Goal: Transaction & Acquisition: Purchase product/service

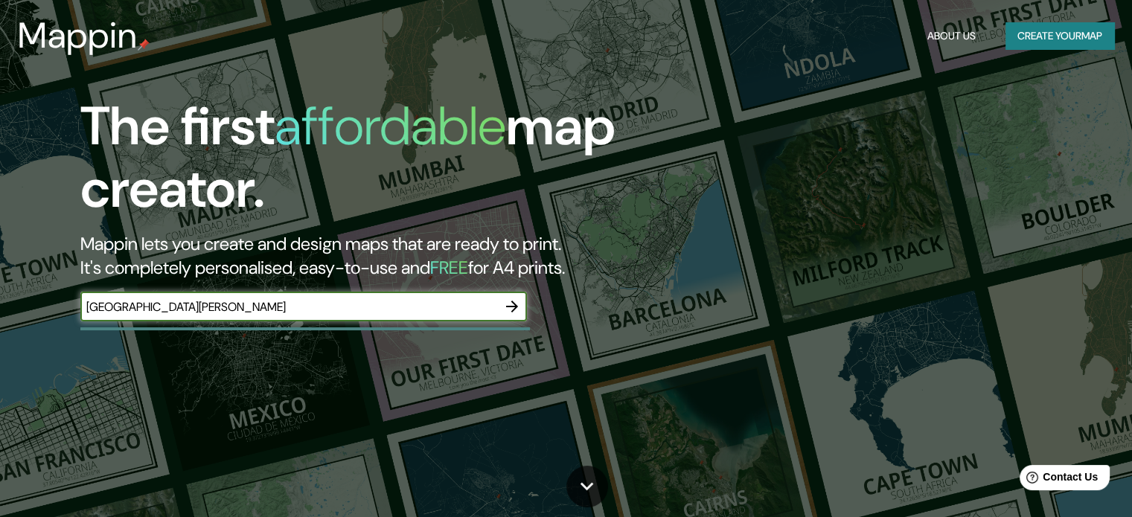
type input "parque maria reiche"
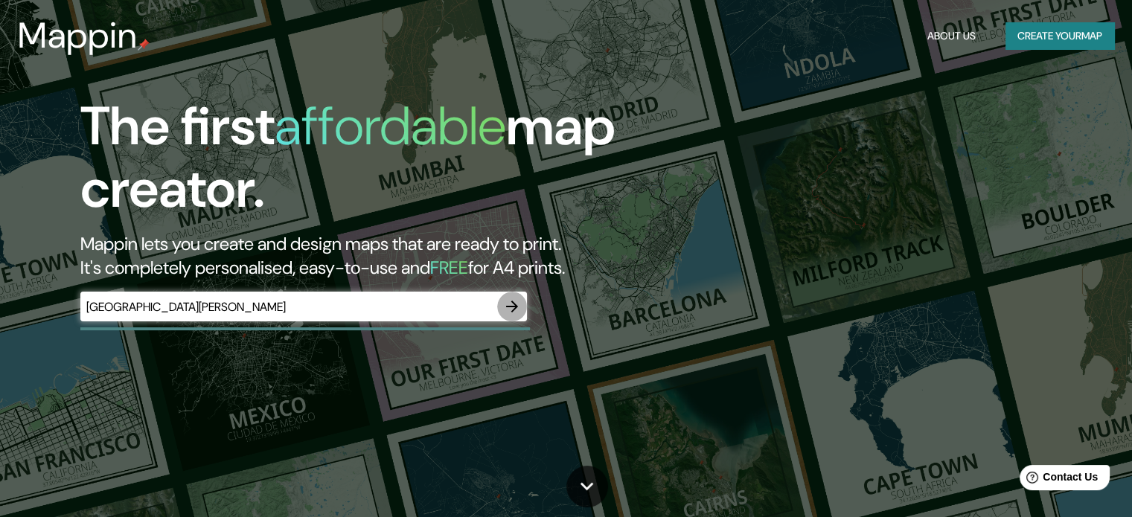
click at [518, 303] on icon "button" at bounding box center [512, 307] width 18 height 18
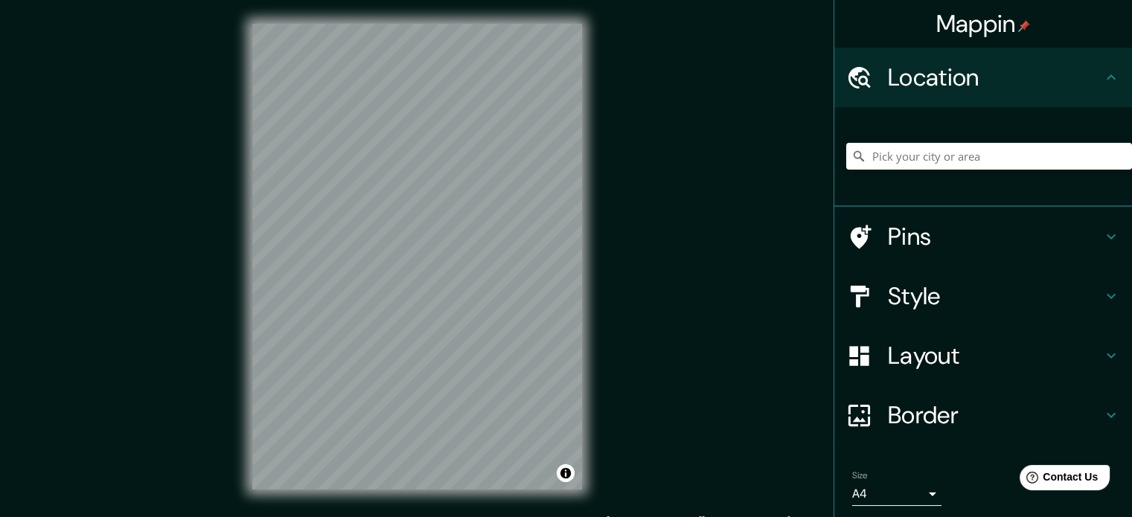
click at [896, 214] on div "Pins" at bounding box center [984, 237] width 298 height 60
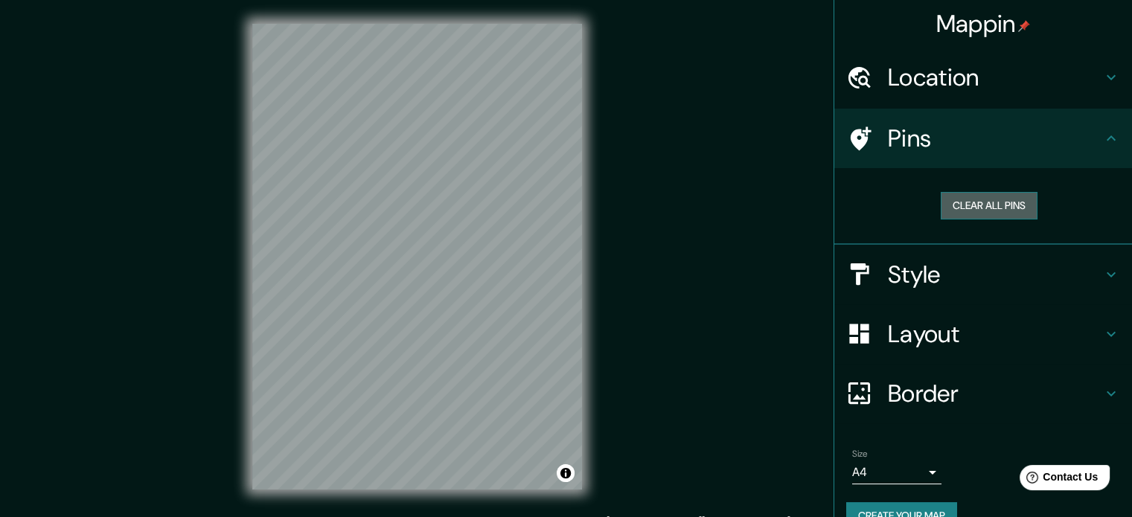
click at [965, 206] on button "Clear all pins" at bounding box center [989, 206] width 97 height 28
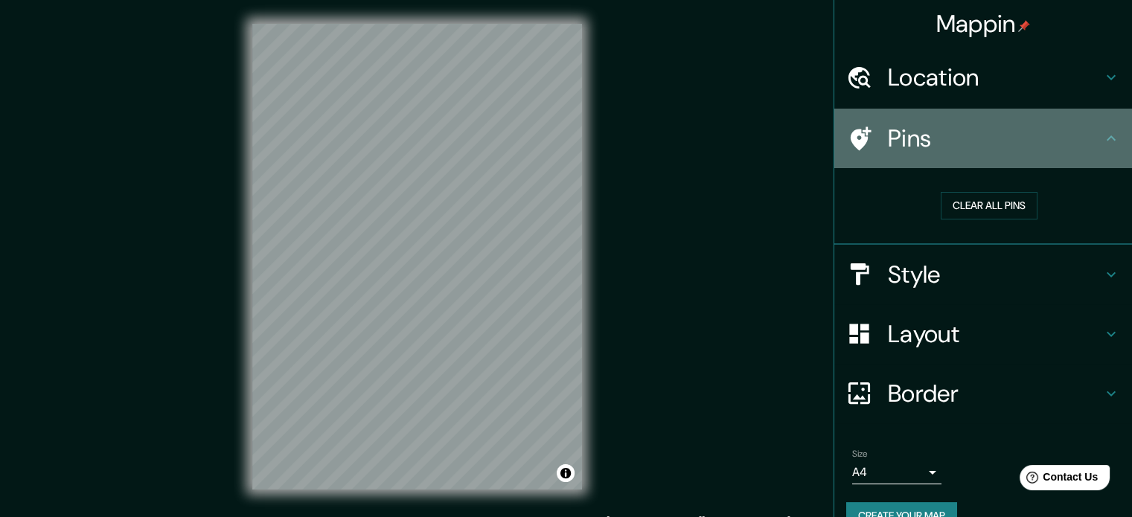
click at [940, 157] on div "Pins" at bounding box center [984, 139] width 298 height 60
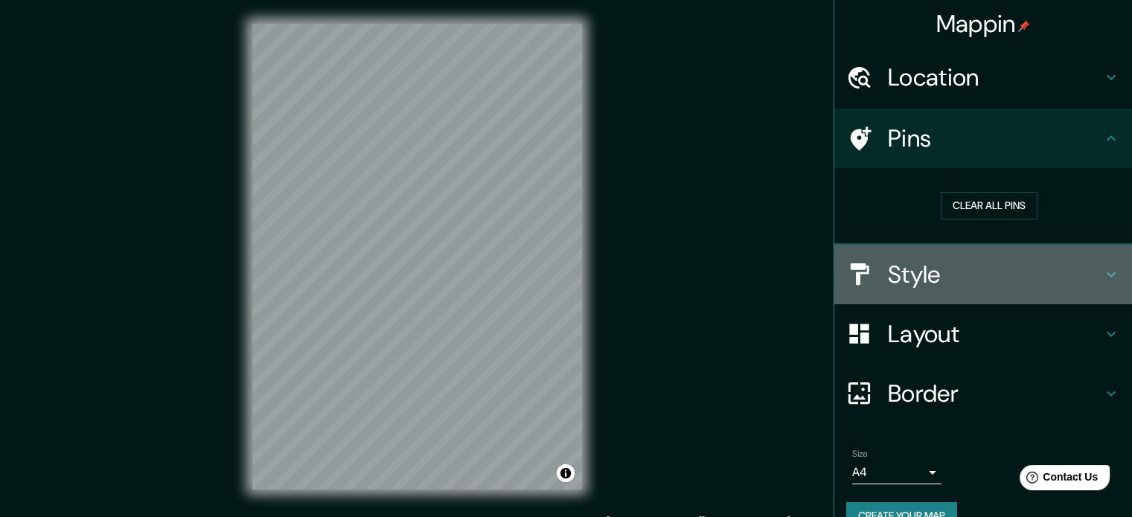
click at [917, 288] on h4 "Style" at bounding box center [995, 275] width 214 height 30
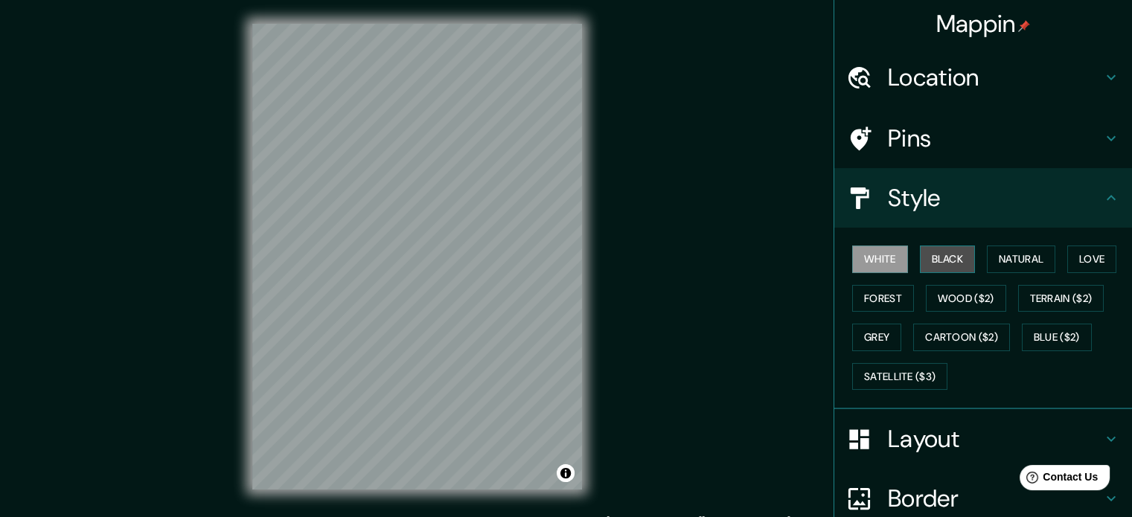
click at [951, 250] on button "Black" at bounding box center [948, 260] width 56 height 28
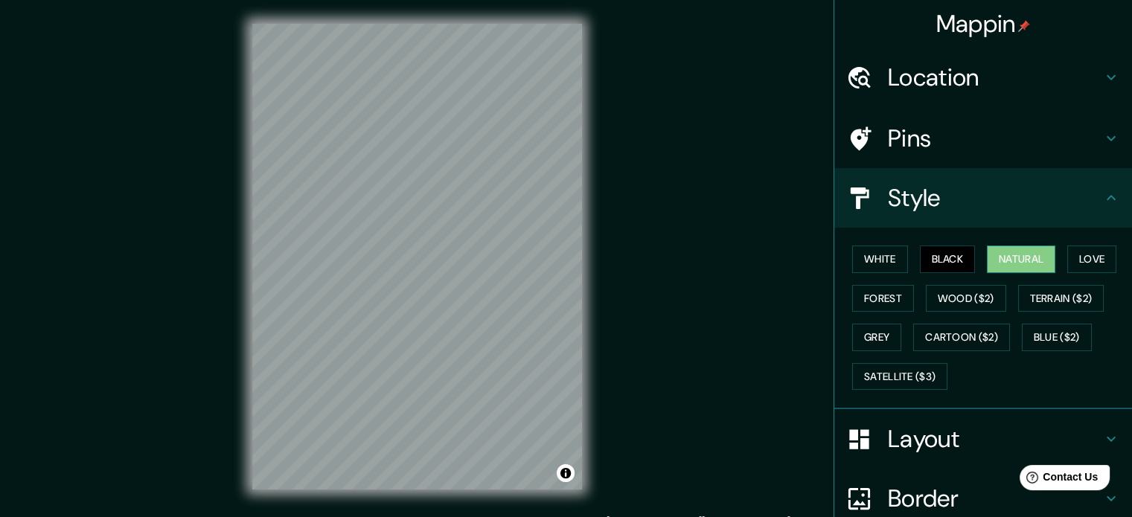
click at [987, 253] on button "Natural" at bounding box center [1021, 260] width 69 height 28
click at [955, 254] on button "Black" at bounding box center [948, 260] width 56 height 28
click at [989, 252] on button "Natural" at bounding box center [1021, 260] width 69 height 28
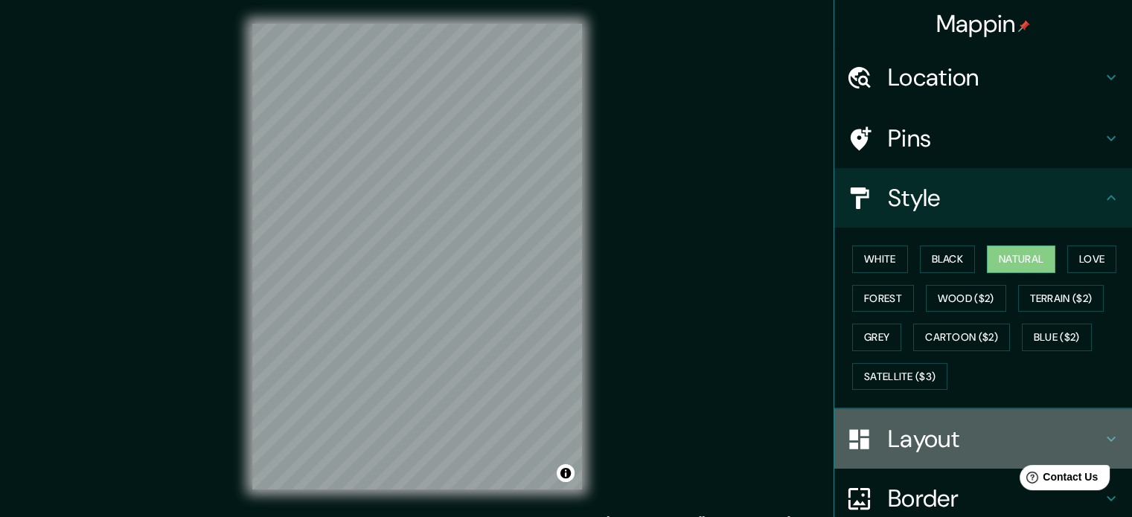
click at [932, 452] on h4 "Layout" at bounding box center [995, 439] width 214 height 30
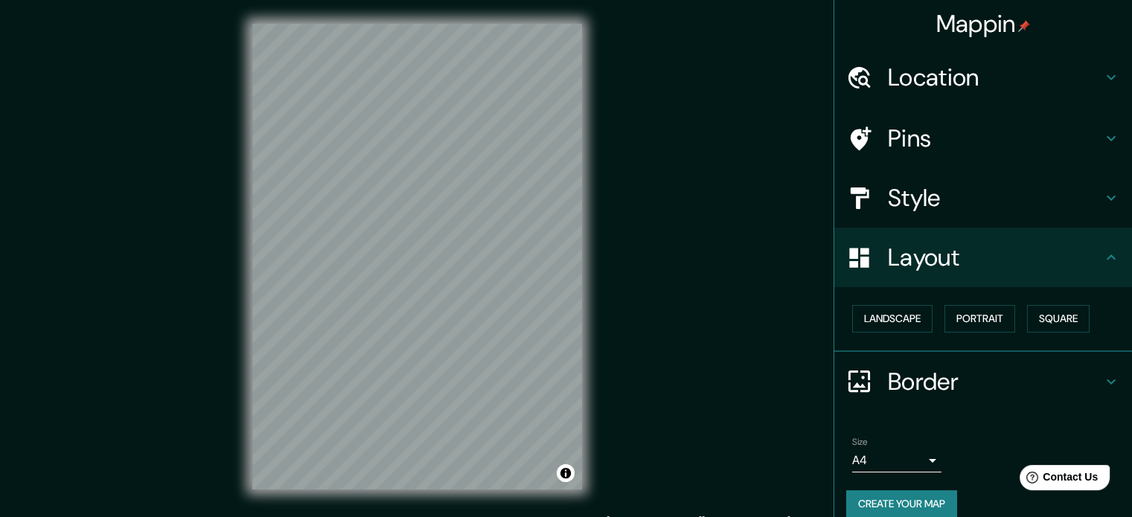
click at [898, 398] on div "Border" at bounding box center [984, 382] width 298 height 60
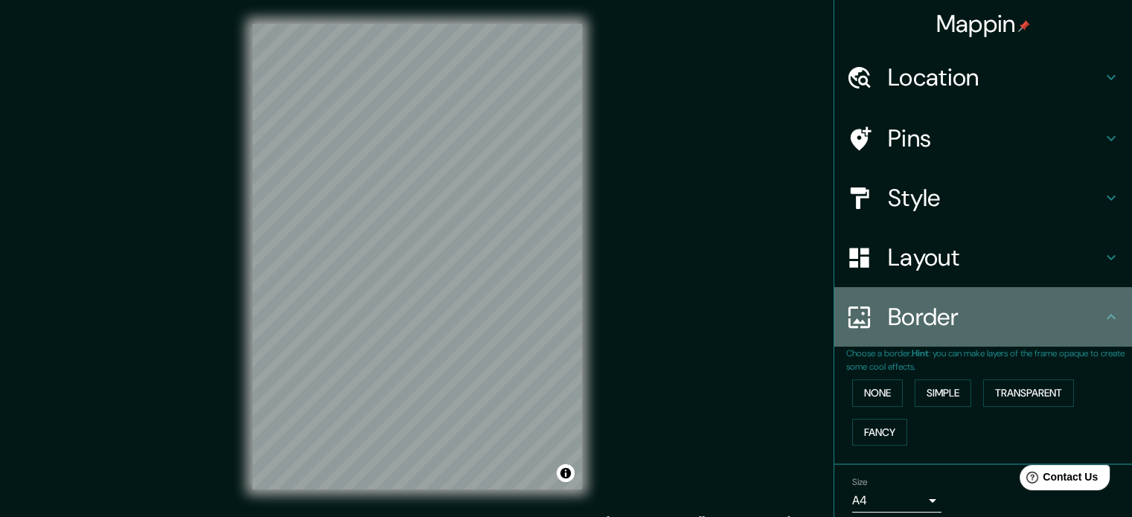
click at [947, 333] on div "Border" at bounding box center [984, 317] width 298 height 60
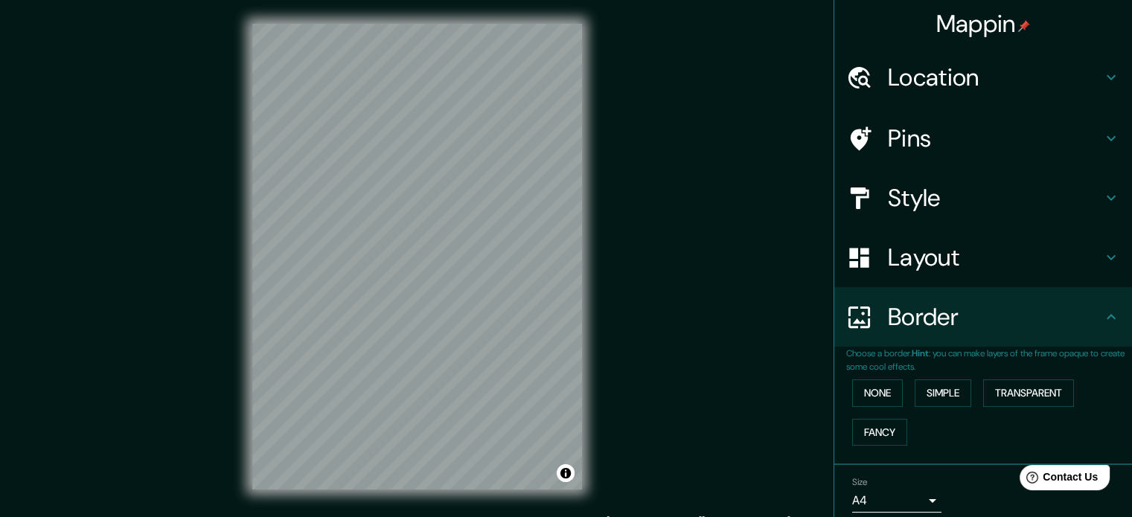
click at [928, 200] on h4 "Style" at bounding box center [995, 198] width 214 height 30
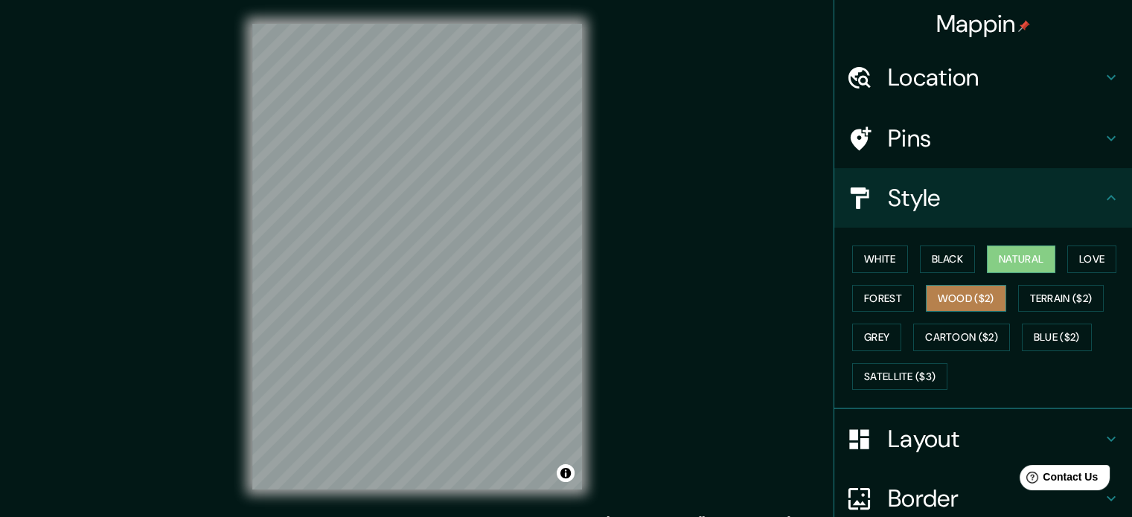
click at [969, 291] on button "Wood ($2)" at bounding box center [966, 299] width 80 height 28
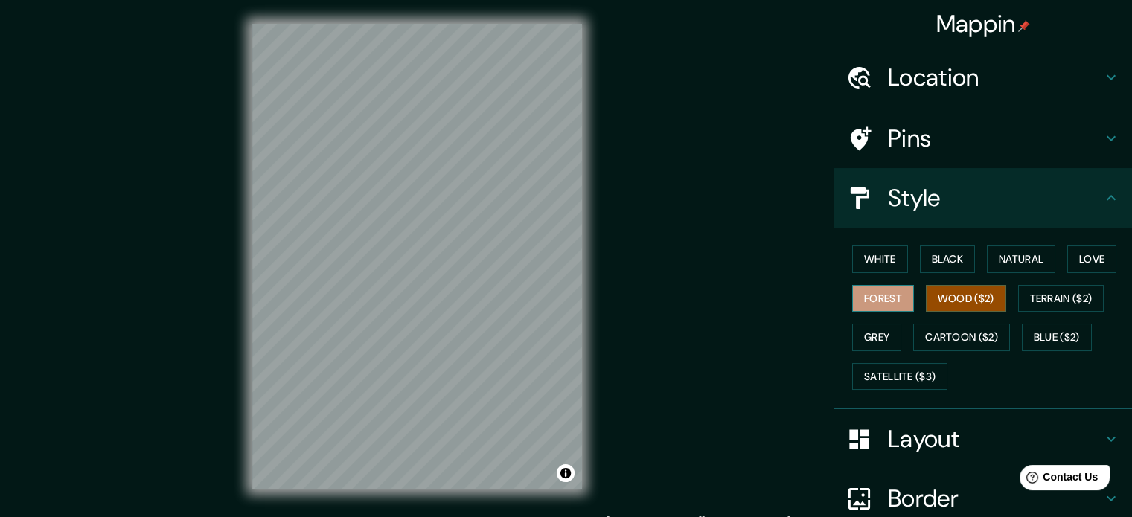
click at [888, 292] on button "Forest" at bounding box center [884, 299] width 62 height 28
click at [858, 339] on button "Grey" at bounding box center [877, 338] width 49 height 28
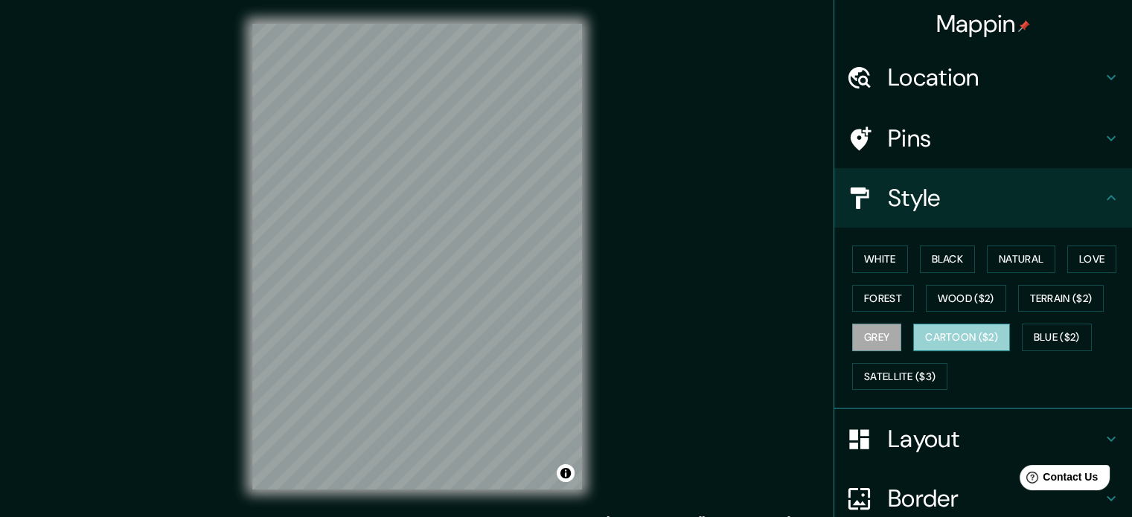
click at [936, 330] on button "Cartoon ($2)" at bounding box center [962, 338] width 97 height 28
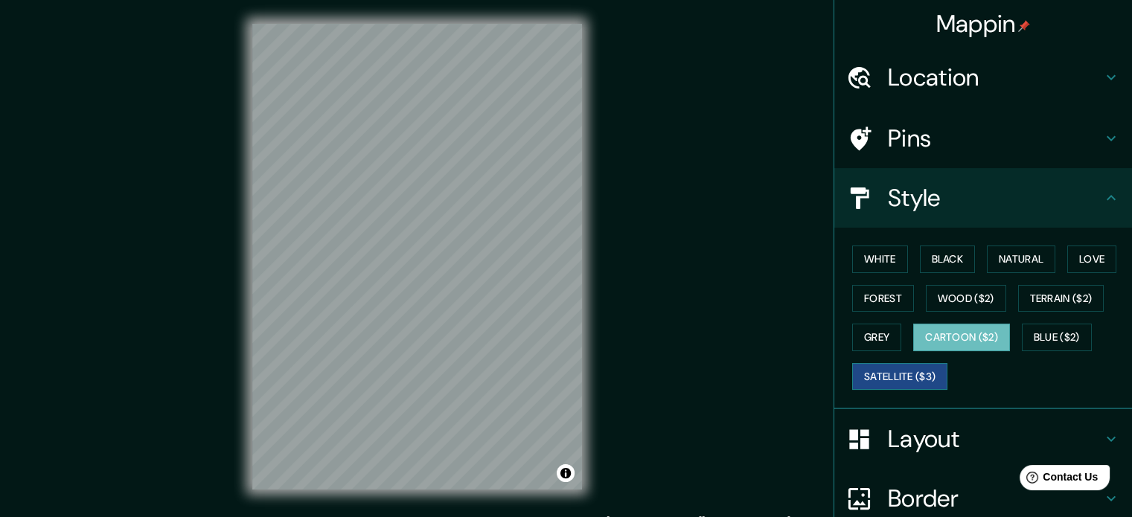
click at [920, 367] on button "Satellite ($3)" at bounding box center [900, 377] width 95 height 28
click at [1030, 333] on button "Blue ($2)" at bounding box center [1057, 338] width 70 height 28
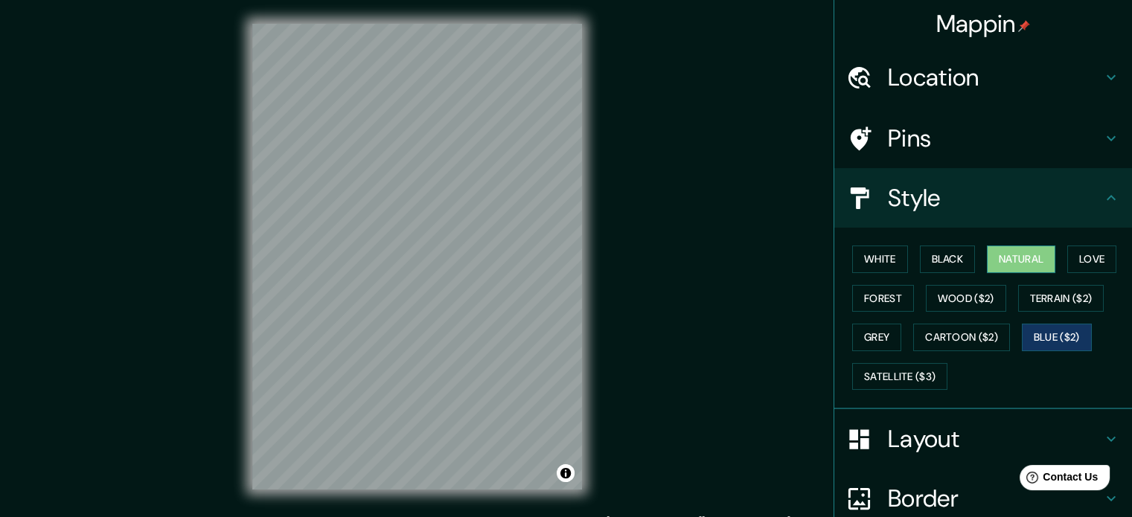
click at [995, 261] on button "Natural" at bounding box center [1021, 260] width 69 height 28
click at [898, 139] on h4 "Pins" at bounding box center [995, 139] width 214 height 30
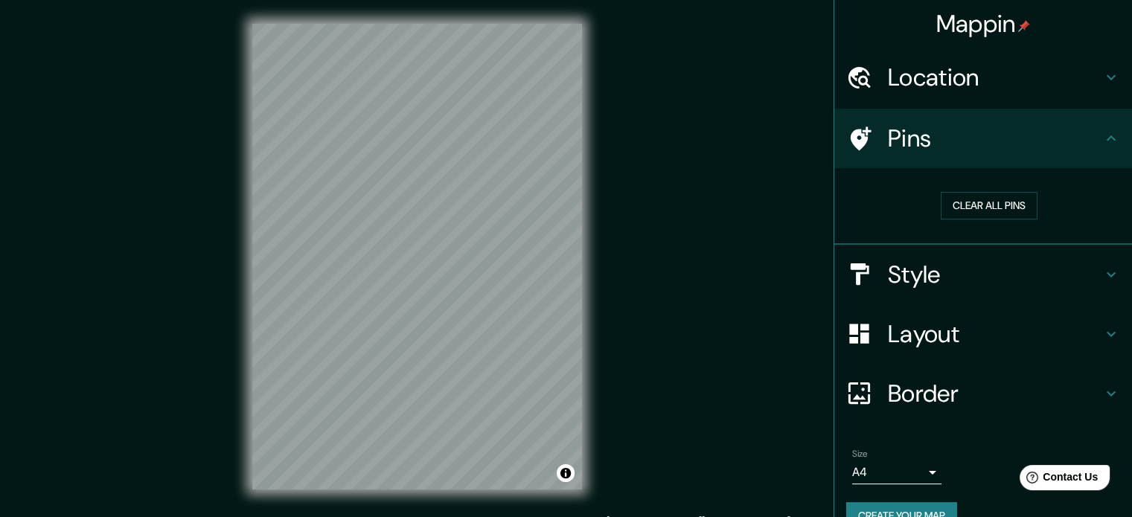
click at [851, 129] on icon at bounding box center [861, 139] width 21 height 24
click at [941, 199] on button "Clear all pins" at bounding box center [989, 206] width 97 height 28
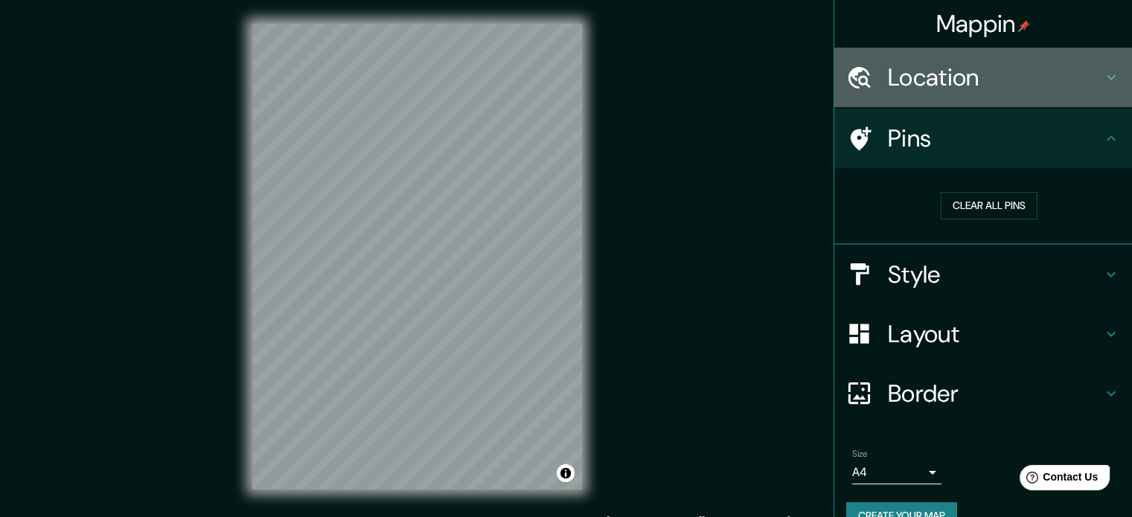
click at [896, 98] on div "Location" at bounding box center [984, 78] width 298 height 60
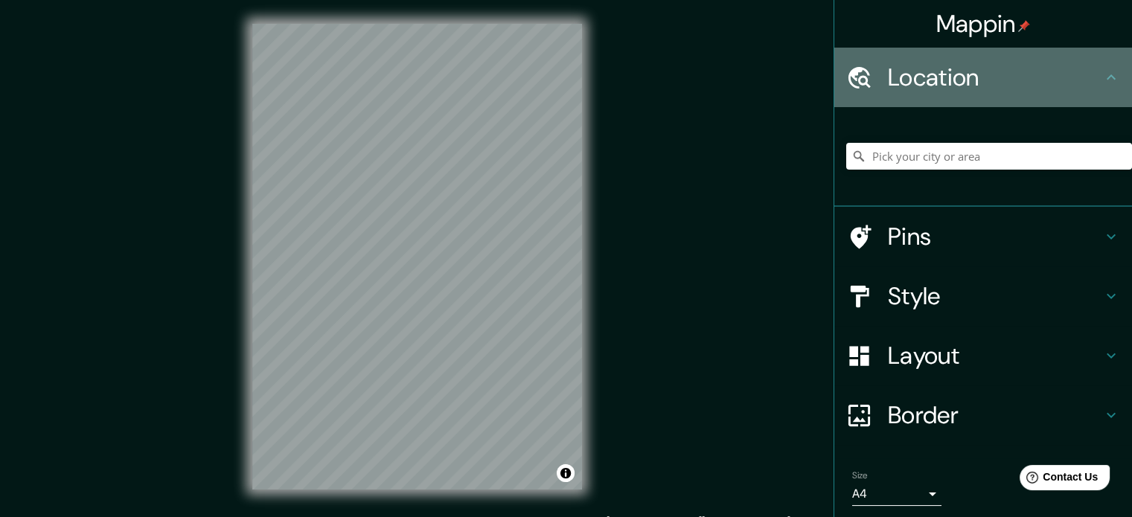
click at [895, 98] on div "Location" at bounding box center [984, 78] width 298 height 60
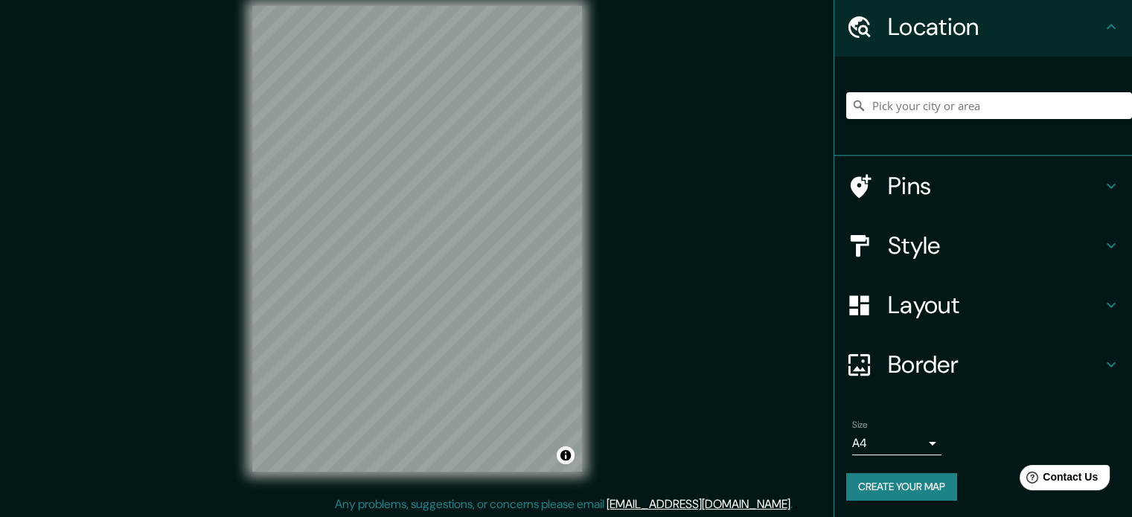
scroll to position [19, 0]
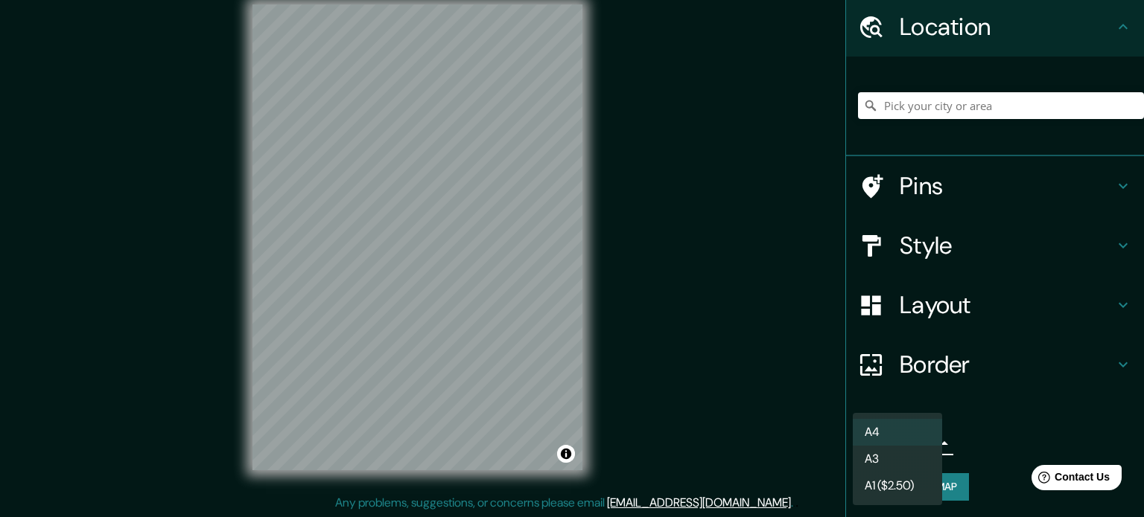
click at [920, 445] on body "Mappin Location Pins Style Layout Border Choose a border. Hint : you can make l…" at bounding box center [572, 239] width 1144 height 517
click at [885, 464] on li "A3" at bounding box center [897, 459] width 89 height 27
type input "a4"
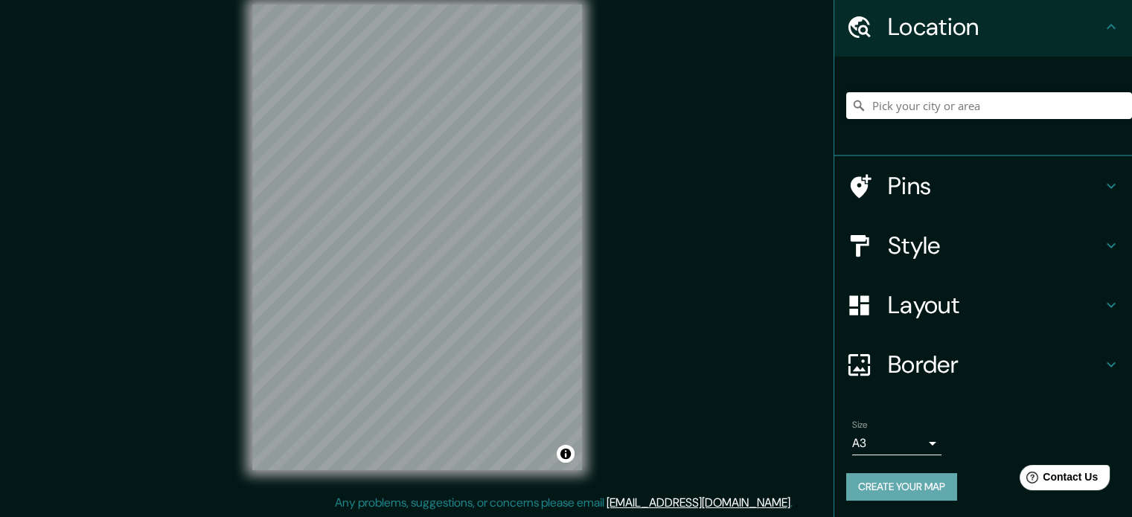
click at [912, 476] on button "Create your map" at bounding box center [902, 488] width 111 height 28
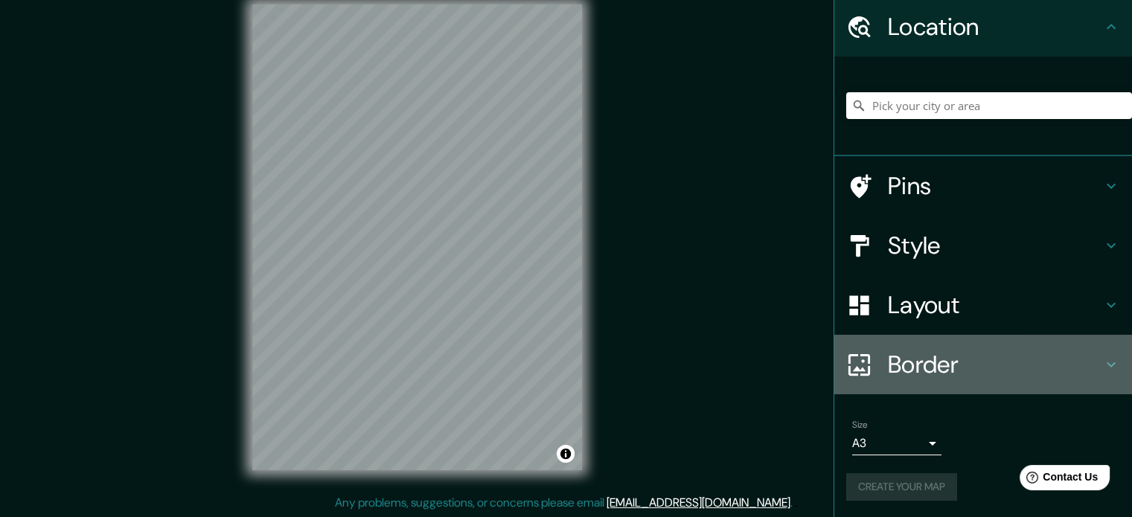
click at [888, 355] on h4 "Border" at bounding box center [995, 365] width 214 height 30
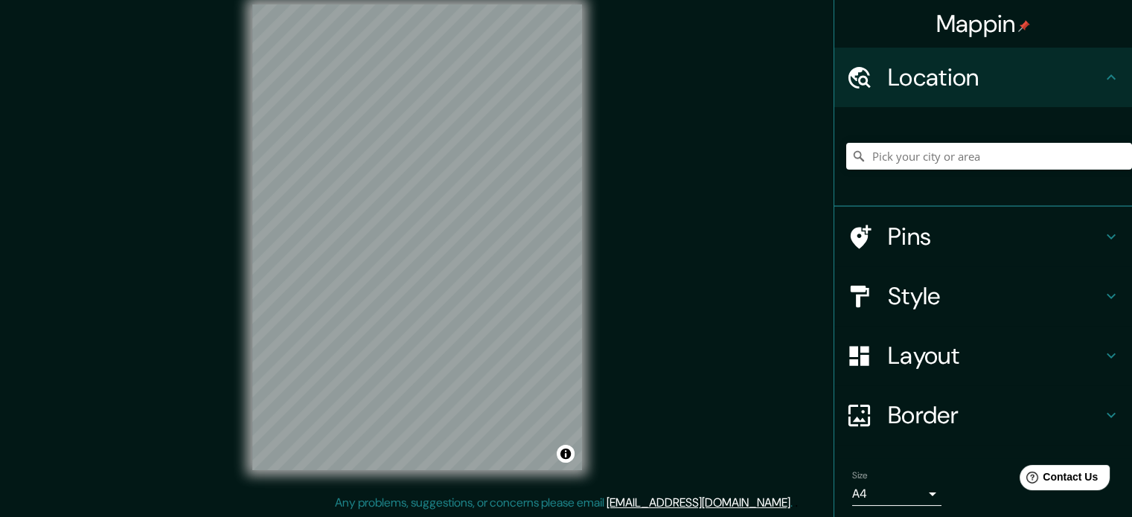
click at [888, 365] on h4 "Layout" at bounding box center [995, 356] width 214 height 30
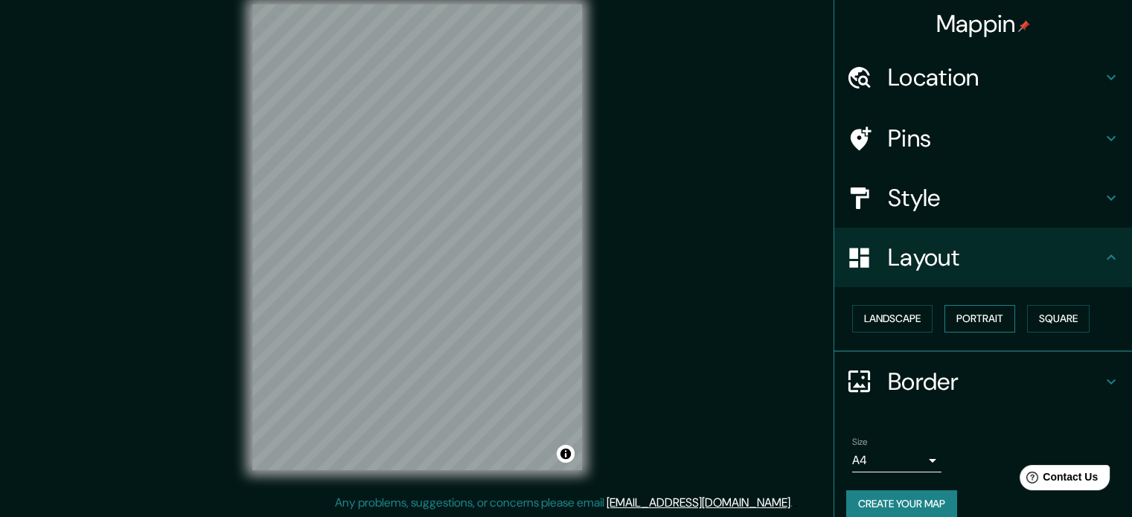
click at [950, 316] on button "Portrait" at bounding box center [980, 319] width 71 height 28
click at [902, 300] on div "Landscape Portrait Square" at bounding box center [990, 318] width 286 height 39
click at [896, 196] on h4 "Style" at bounding box center [995, 198] width 214 height 30
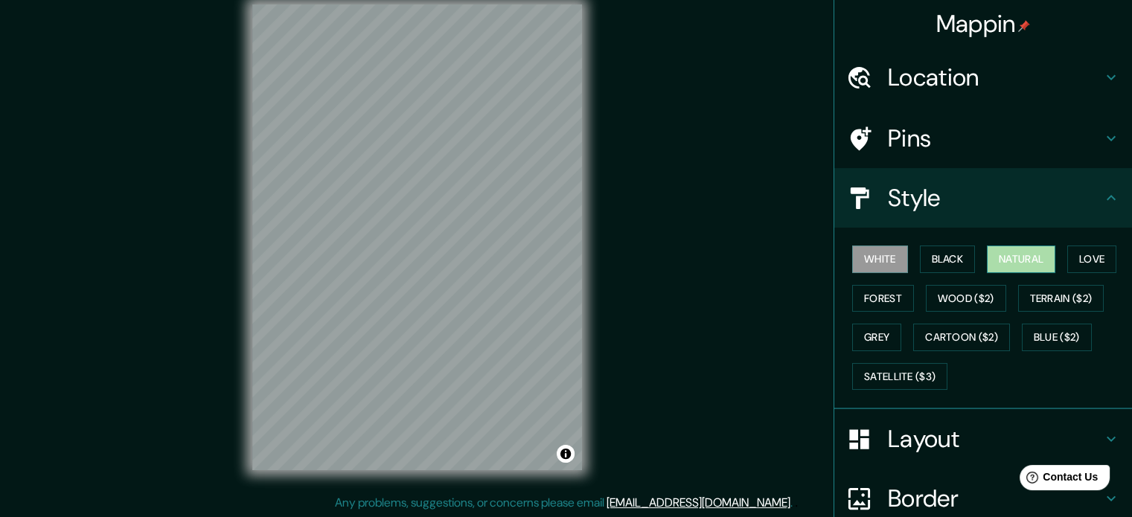
click at [1010, 250] on button "Natural" at bounding box center [1021, 260] width 69 height 28
click at [952, 208] on h4 "Style" at bounding box center [995, 198] width 214 height 30
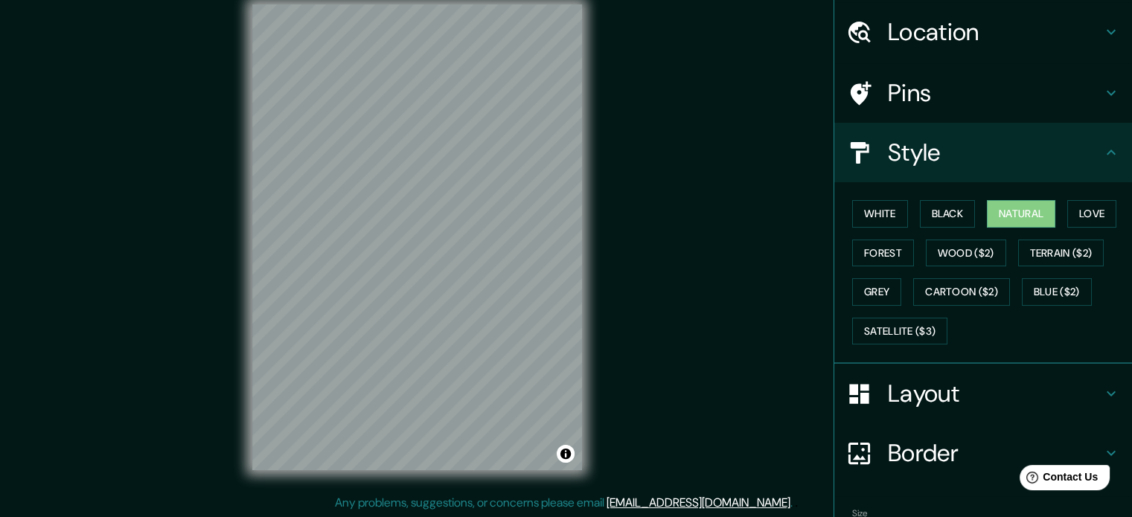
scroll to position [133, 0]
